Goal: Check status: Check status

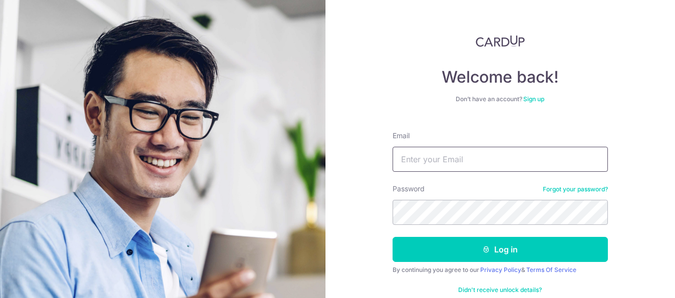
click at [490, 158] on input "Email" at bounding box center [500, 159] width 215 height 25
type input "[EMAIL_ADDRESS][DOMAIN_NAME]"
click at [393, 237] on button "Log in" at bounding box center [500, 249] width 215 height 25
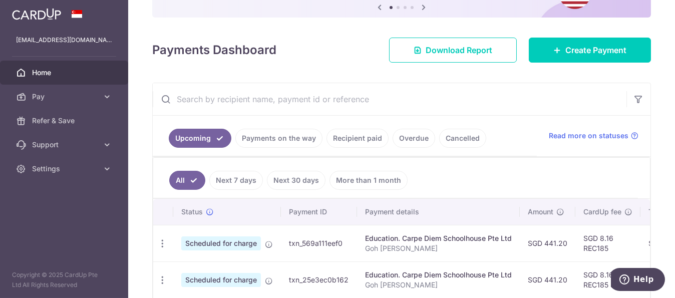
click at [352, 137] on body "jarrichgoh@yahoo.com.sg Home Pay Payments Recipients Cards Refer & Save Support…" at bounding box center [337, 149] width 675 height 298
click at [346, 137] on link "Recipient paid" at bounding box center [358, 138] width 62 height 19
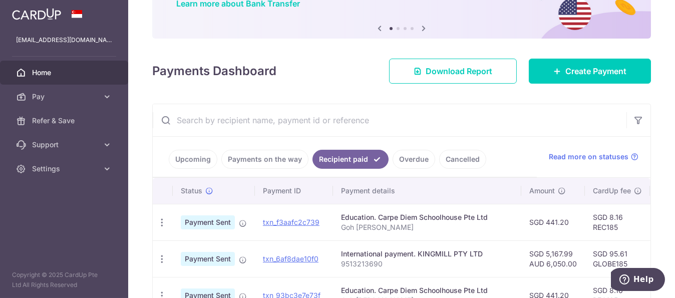
scroll to position [111, 0]
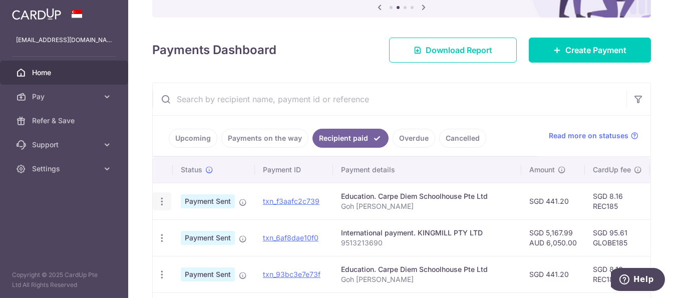
click at [161, 198] on icon "button" at bounding box center [162, 201] width 11 height 11
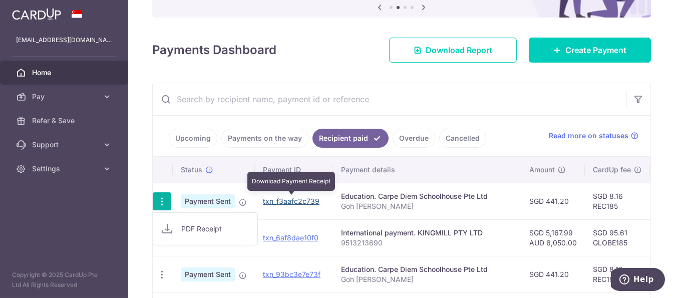
click at [276, 197] on link "txn_f3aafc2c739" at bounding box center [291, 201] width 57 height 9
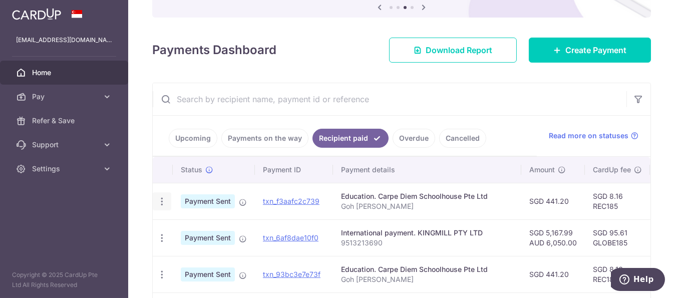
click at [161, 198] on icon "button" at bounding box center [162, 201] width 11 height 11
click at [198, 228] on span "PDF Receipt" at bounding box center [215, 229] width 68 height 10
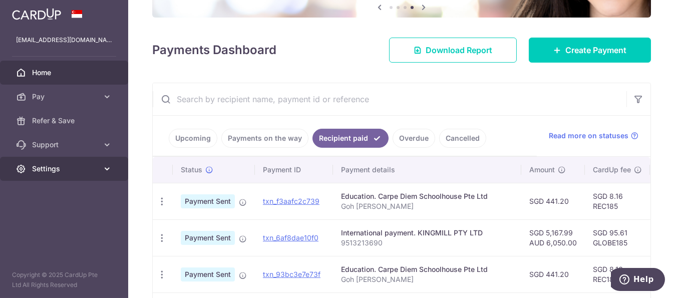
click at [53, 170] on span "Settings" at bounding box center [65, 169] width 66 height 10
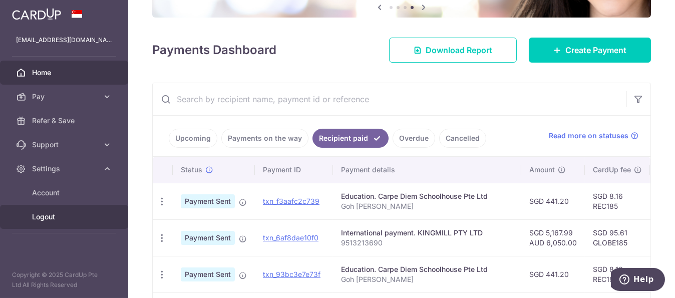
click at [56, 216] on span "Logout" at bounding box center [65, 217] width 66 height 10
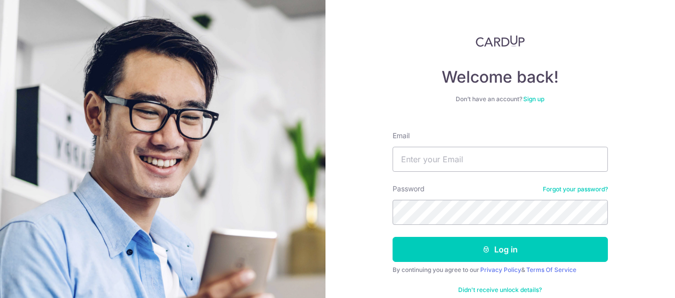
click at [455, 146] on div "Email" at bounding box center [500, 151] width 215 height 41
click at [475, 160] on input "Email" at bounding box center [500, 159] width 215 height 25
type input "jarrichgoh@yahoo.com.sg3@Rd21P15Nl!ne"
click at [393, 237] on button "Log in" at bounding box center [500, 249] width 215 height 25
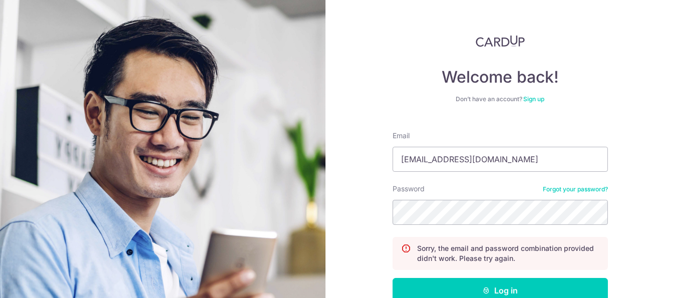
type input "[EMAIL_ADDRESS][DOMAIN_NAME]"
click at [393, 278] on button "Log in" at bounding box center [500, 290] width 215 height 25
type input "[EMAIL_ADDRESS][DOMAIN_NAME]"
click at [393, 278] on button "Log in" at bounding box center [500, 290] width 215 height 25
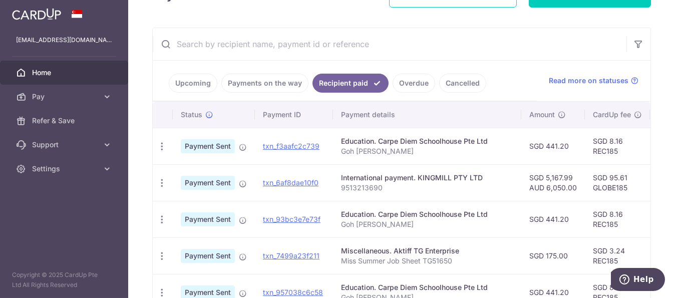
scroll to position [167, 0]
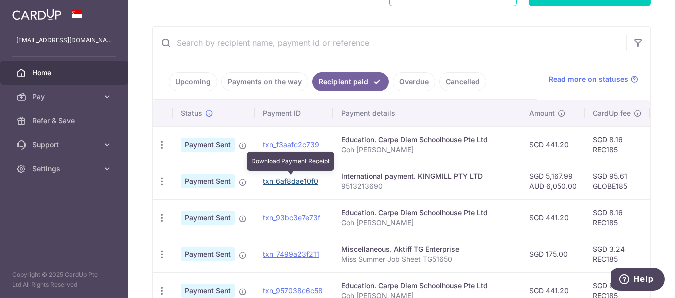
click at [285, 179] on link "txn_6af8dae10f0" at bounding box center [291, 181] width 56 height 9
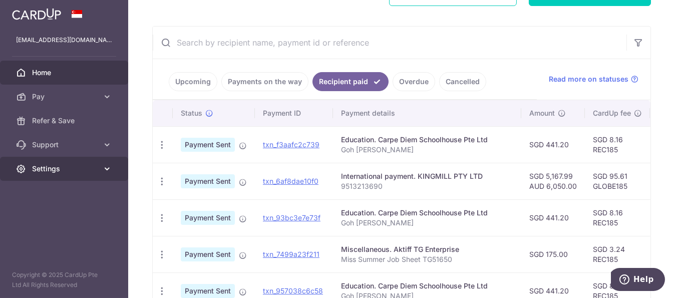
click at [92, 171] on span "Settings" at bounding box center [65, 169] width 66 height 10
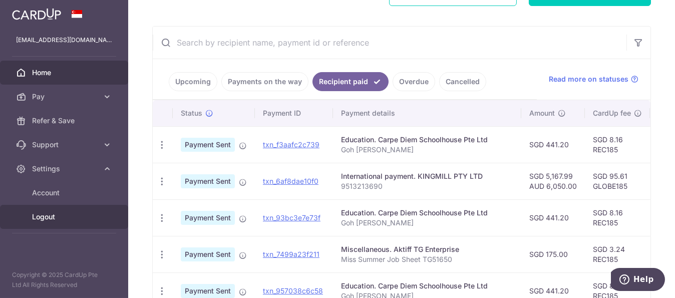
click at [52, 212] on span "Logout" at bounding box center [65, 217] width 66 height 10
